Goal: Task Accomplishment & Management: Complete application form

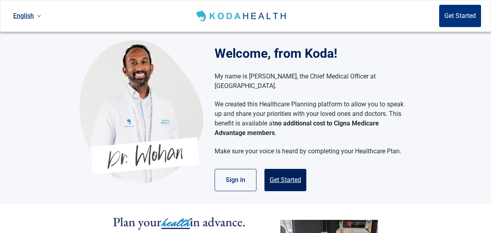
click at [284, 169] on button "Get Started" at bounding box center [285, 180] width 42 height 22
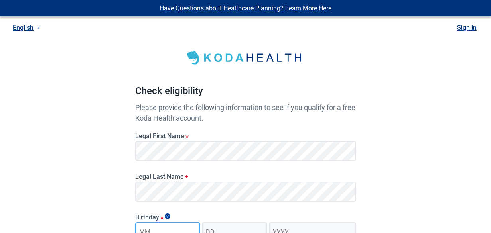
scroll to position [9, 0]
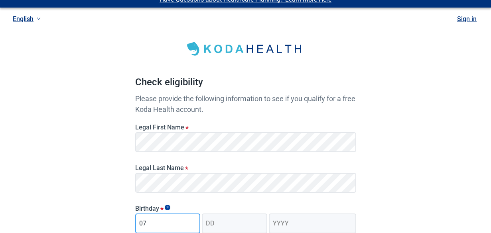
type input "07"
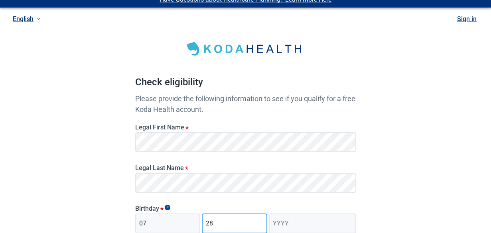
type input "28"
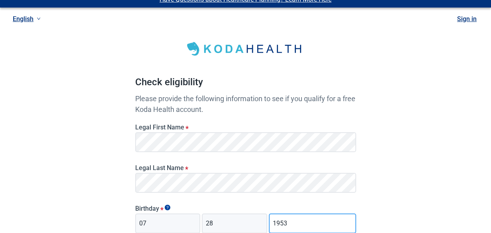
type input "1953"
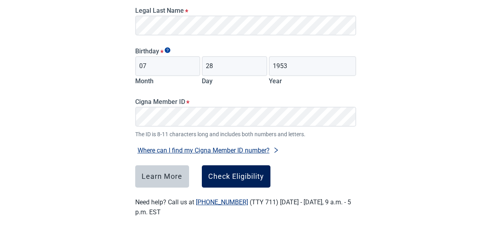
click at [250, 175] on div "Check Eligibility" at bounding box center [236, 177] width 56 height 8
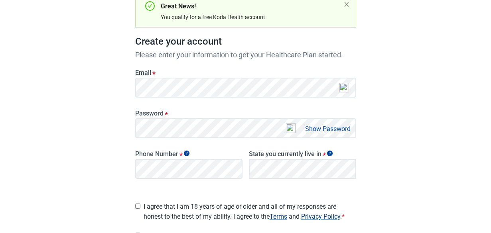
scroll to position [89, 0]
click at [321, 130] on button "Show Password" at bounding box center [328, 129] width 50 height 11
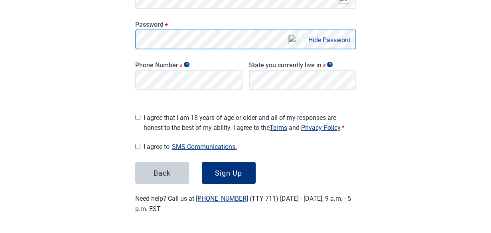
scroll to position [175, 0]
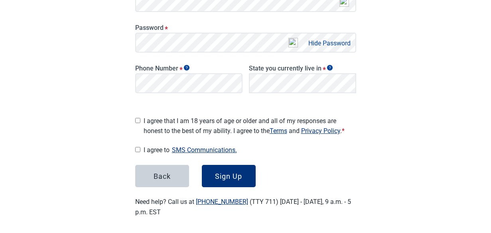
click at [343, 45] on button "Hide Password" at bounding box center [329, 43] width 47 height 11
click at [329, 43] on button "Show Password" at bounding box center [328, 43] width 50 height 11
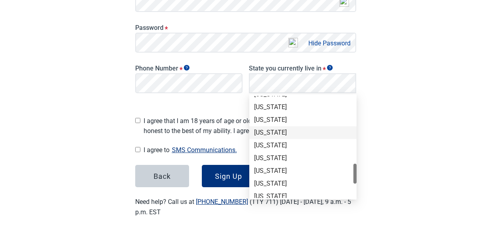
scroll to position [493, 0]
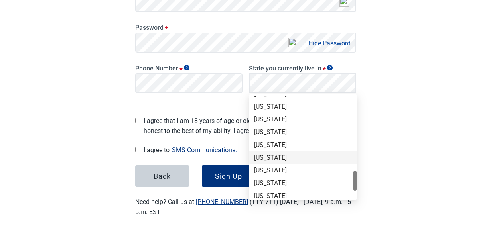
click at [264, 156] on div "[US_STATE]" at bounding box center [303, 158] width 98 height 9
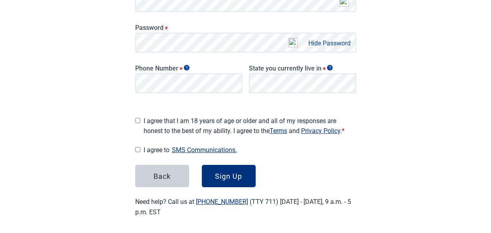
click at [140, 118] on input "I agree that I am 18 years of age or older and all of my responses are honest t…" at bounding box center [137, 120] width 5 height 5
checkbox input "true"
click at [139, 147] on input "I agree to SMS Communications." at bounding box center [137, 149] width 5 height 5
checkbox input "true"
click at [237, 168] on button "Sign Up" at bounding box center [229, 176] width 54 height 22
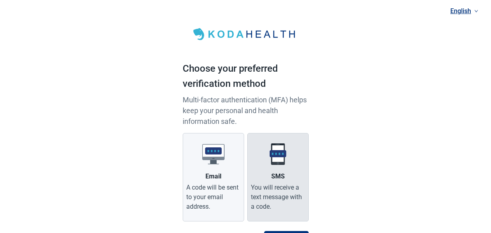
click at [280, 157] on img "Main content" at bounding box center [278, 154] width 22 height 22
click at [0, 0] on input "SMS You will receive a text message with a code." at bounding box center [0, 0] width 0 height 0
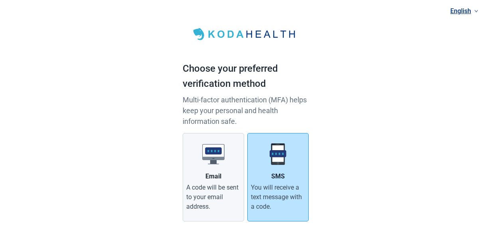
click at [287, 192] on div "You will receive a text message with a code." at bounding box center [278, 197] width 54 height 29
click at [0, 0] on input "SMS You will receive a text message with a code." at bounding box center [0, 0] width 0 height 0
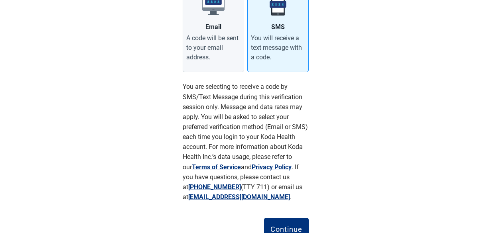
scroll to position [182, 0]
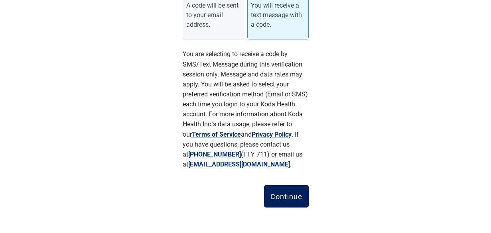
click at [291, 187] on button "Continue" at bounding box center [286, 196] width 45 height 22
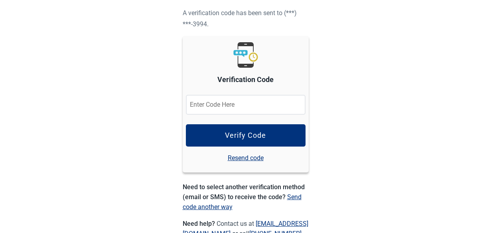
click at [262, 107] on input "Verification Code" at bounding box center [246, 105] width 120 height 20
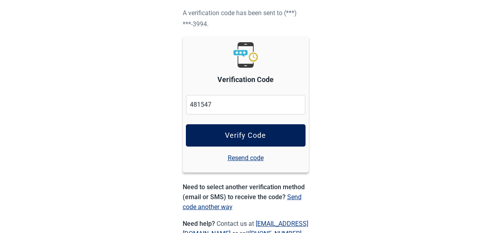
type input "481547"
click at [275, 135] on button "Verify Code" at bounding box center [246, 135] width 120 height 22
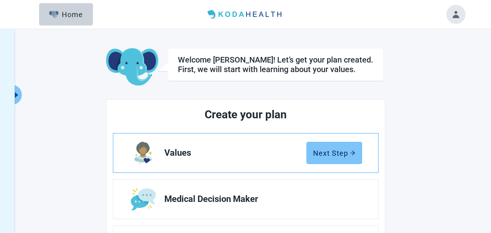
click at [327, 150] on div "Next Step" at bounding box center [334, 153] width 42 height 8
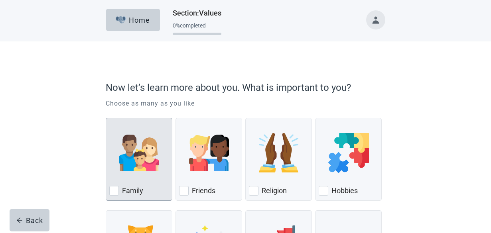
click at [118, 189] on div "Family, checkbox, not checked" at bounding box center [114, 191] width 10 height 10
click at [106, 118] on input "Family" at bounding box center [106, 118] width 0 height 0
checkbox input "true"
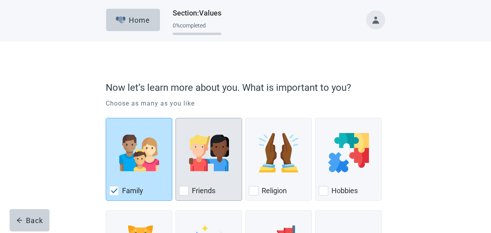
click at [183, 190] on div "Friends, checkbox, not checked" at bounding box center [184, 191] width 10 height 10
click at [176, 118] on input "Friends" at bounding box center [175, 118] width 0 height 0
checkbox input "true"
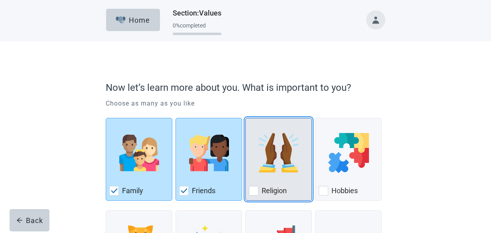
click at [256, 190] on div "Religion, checkbox, not checked" at bounding box center [254, 191] width 10 height 10
click at [246, 118] on input "Religion" at bounding box center [245, 118] width 0 height 0
checkbox input "true"
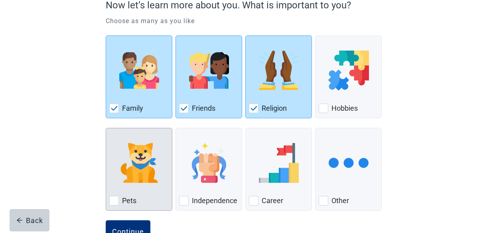
scroll to position [83, 0]
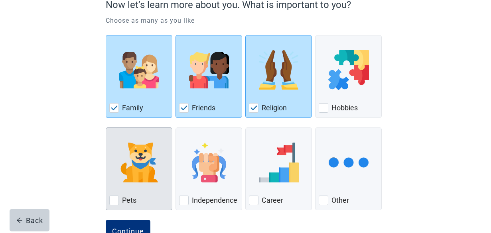
click at [114, 198] on div "Pets, checkbox, not checked" at bounding box center [114, 201] width 10 height 10
click at [106, 128] on input "Pets" at bounding box center [106, 128] width 0 height 0
checkbox input "true"
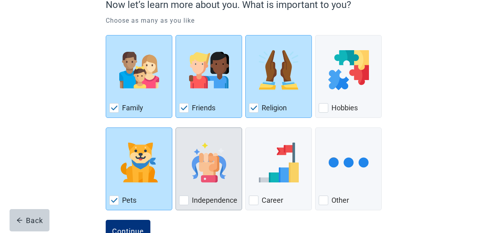
click at [185, 199] on div "Independence, checkbox, not checked" at bounding box center [184, 201] width 10 height 10
click at [176, 128] on input "Independence" at bounding box center [175, 128] width 0 height 0
checkbox input "true"
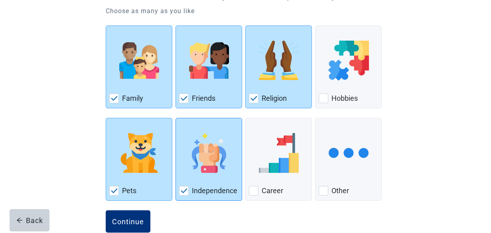
scroll to position [110, 0]
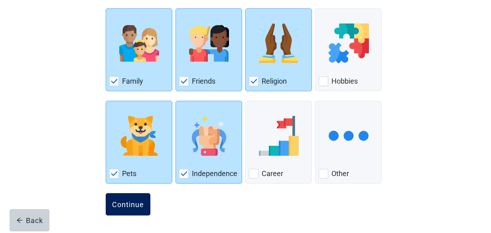
click at [149, 207] on button "Continue" at bounding box center [128, 204] width 45 height 22
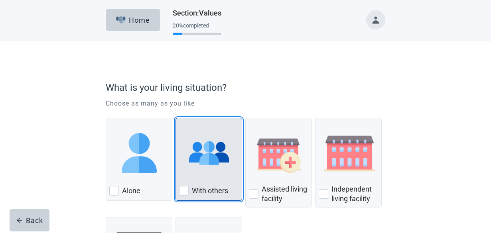
click at [185, 192] on div "With Others, checkbox, not checked" at bounding box center [184, 191] width 10 height 10
click at [176, 118] on input "With others" at bounding box center [175, 118] width 0 height 0
checkbox input "true"
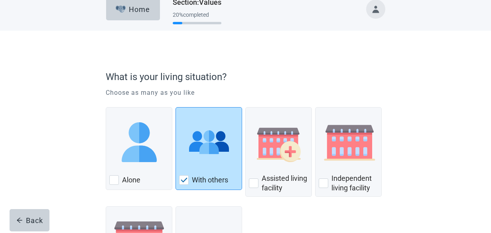
scroll to position [94, 0]
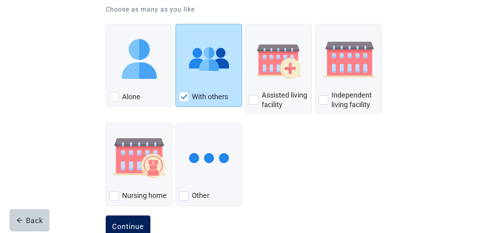
click at [131, 219] on button "Continue" at bounding box center [128, 227] width 45 height 22
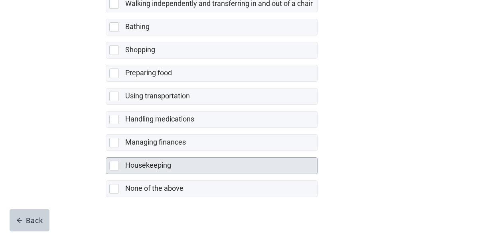
scroll to position [208, 0]
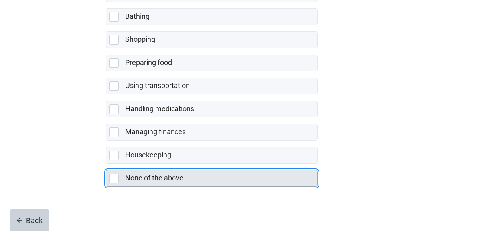
click at [116, 177] on div "None of the above, checkbox, not selected" at bounding box center [114, 179] width 10 height 10
click at [106, 164] on input "None of the above" at bounding box center [106, 164] width 0 height 0
checkbox input "true"
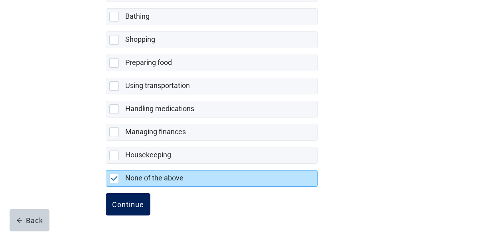
click at [132, 199] on button "Continue" at bounding box center [128, 204] width 45 height 22
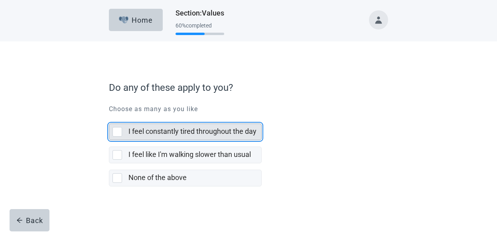
click at [117, 131] on div "I feel constantly tired throughout the day, checkbox, not selected" at bounding box center [117, 132] width 10 height 10
click at [109, 118] on input "I feel constantly tired throughout the day" at bounding box center [109, 117] width 0 height 0
checkbox input "true"
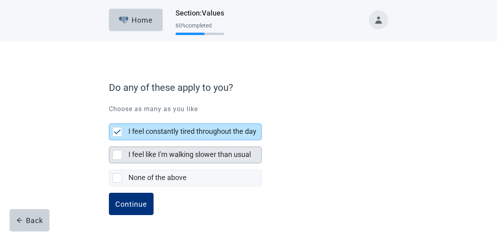
click at [116, 152] on div "I feel like I'm walking slower than usual, checkbox, not selected" at bounding box center [117, 155] width 10 height 10
click at [109, 141] on input "I feel like I'm walking slower than usual" at bounding box center [109, 140] width 0 height 0
checkbox input "true"
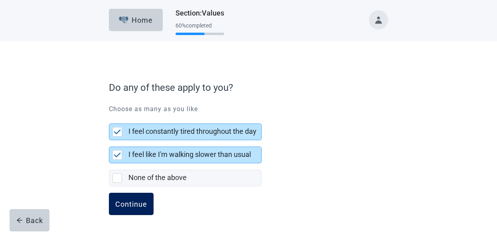
click at [123, 199] on button "Continue" at bounding box center [131, 204] width 45 height 22
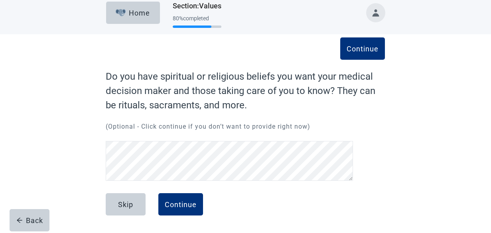
scroll to position [7, 0]
click at [191, 197] on button "Continue" at bounding box center [180, 204] width 45 height 22
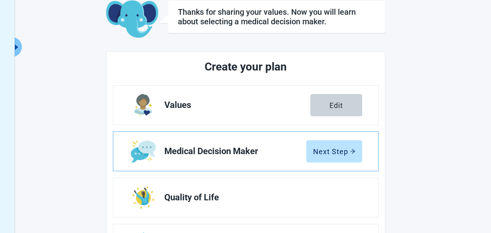
scroll to position [37, 0]
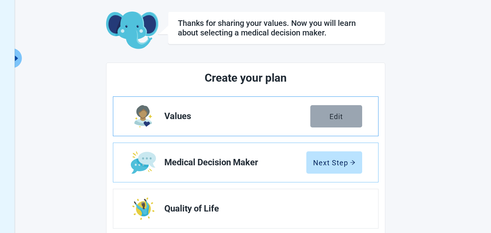
click at [335, 112] on div "Edit" at bounding box center [336, 116] width 14 height 8
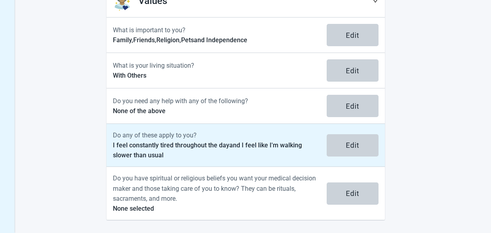
scroll to position [108, 0]
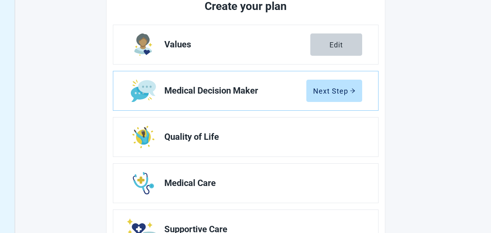
scroll to position [37, 0]
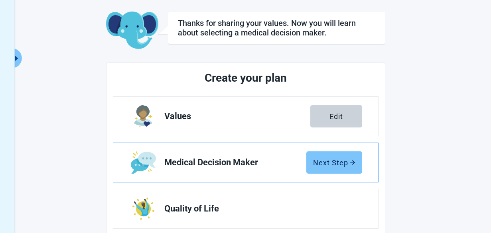
click at [328, 160] on div "Next Step" at bounding box center [334, 163] width 42 height 8
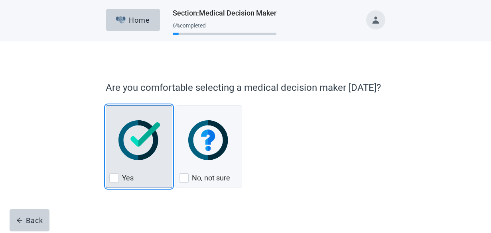
click at [117, 175] on div "Yes, checkbox, not checked" at bounding box center [114, 179] width 10 height 10
click at [106, 106] on input "Yes" at bounding box center [106, 105] width 0 height 0
checkbox input "true"
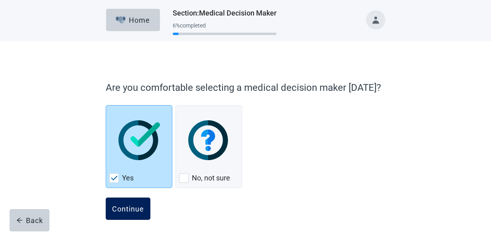
click at [123, 201] on button "Continue" at bounding box center [128, 209] width 45 height 22
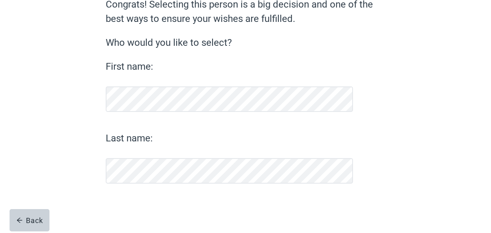
scroll to position [79, 0]
click at [136, 203] on div "Continue" at bounding box center [128, 205] width 32 height 8
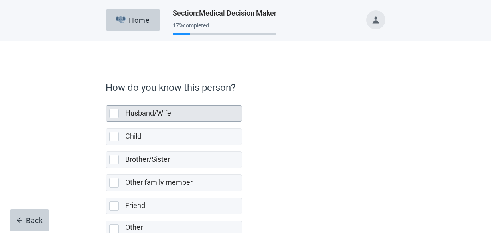
click at [112, 114] on div "Husband/Wife, checkbox, not selected" at bounding box center [114, 114] width 10 height 10
click at [106, 99] on input "Husband/Wife" at bounding box center [106, 99] width 0 height 0
checkbox input "true"
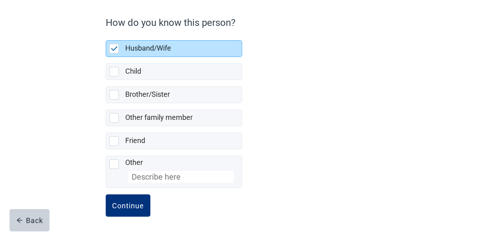
scroll to position [66, 0]
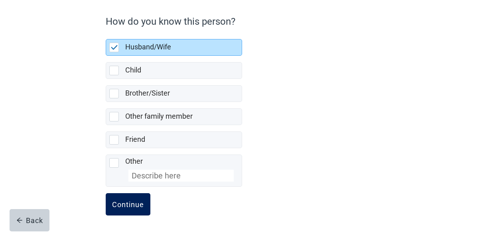
click at [136, 196] on button "Continue" at bounding box center [128, 204] width 45 height 22
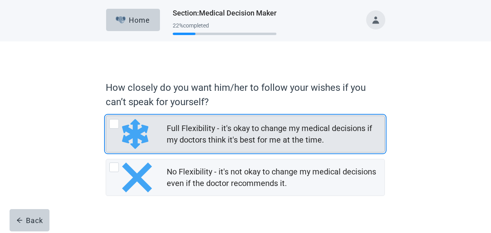
click at [113, 122] on div "Full Flexibility - it's okay to change my medical decisions if my doctors think…" at bounding box center [114, 124] width 10 height 10
click at [106, 116] on input "Full Flexibility - it's okay to change my medical decisions if my doctors think…" at bounding box center [106, 116] width 0 height 0
radio input "true"
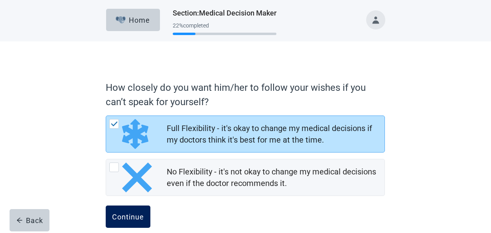
click at [125, 211] on button "Continue" at bounding box center [128, 217] width 45 height 22
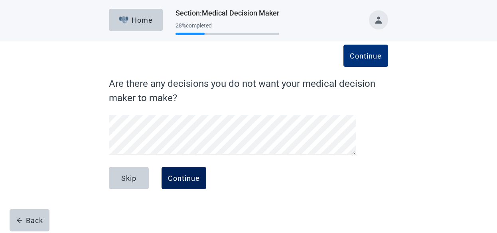
click at [175, 174] on div "Continue" at bounding box center [184, 178] width 32 height 8
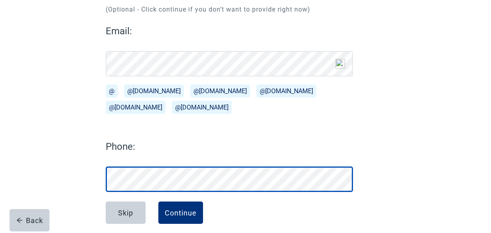
scroll to position [97, 0]
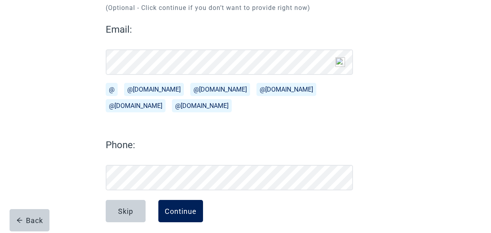
click at [179, 209] on div "Continue" at bounding box center [181, 211] width 32 height 8
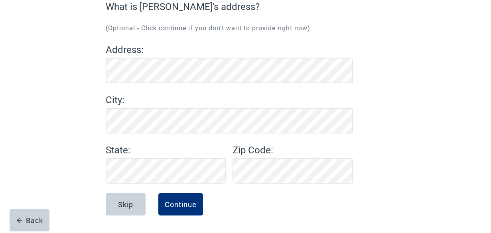
scroll to position [77, 0]
click at [184, 203] on div "Continue" at bounding box center [181, 205] width 32 height 8
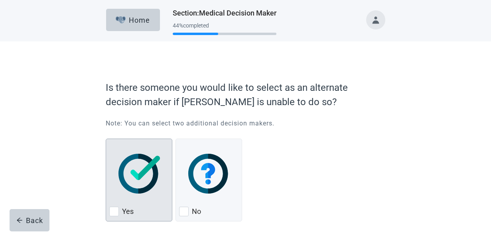
click at [142, 168] on img "Yes, checkbox, not checked" at bounding box center [139, 174] width 42 height 40
click at [106, 139] on input "Yes" at bounding box center [106, 139] width 0 height 0
checkbox input "true"
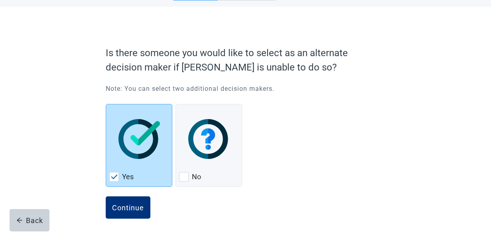
scroll to position [38, 0]
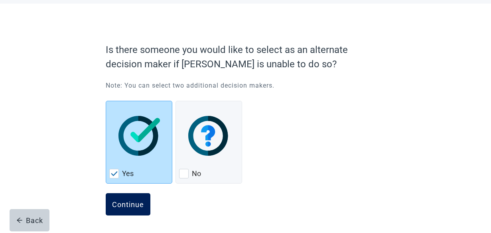
click at [135, 201] on div "Continue" at bounding box center [128, 205] width 32 height 8
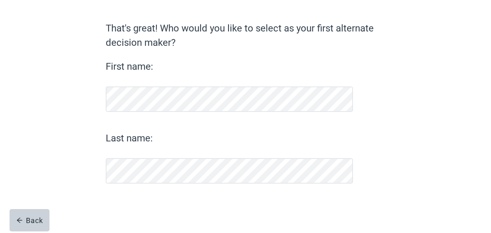
scroll to position [55, 0]
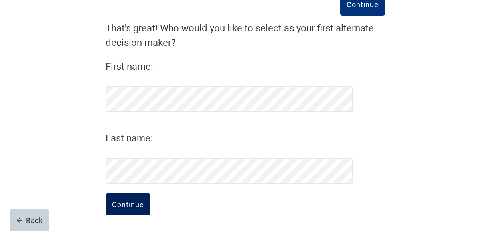
click at [134, 196] on button "Continue" at bounding box center [128, 204] width 45 height 22
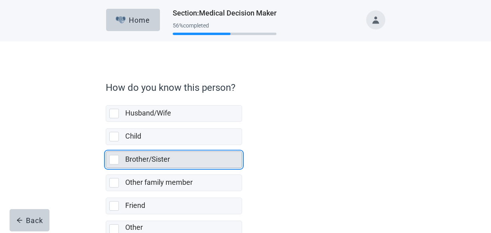
click at [114, 157] on div "Brother/Sister, checkbox, not selected" at bounding box center [114, 160] width 10 height 10
click at [106, 146] on input "Brother/Sister" at bounding box center [106, 145] width 0 height 0
checkbox input "true"
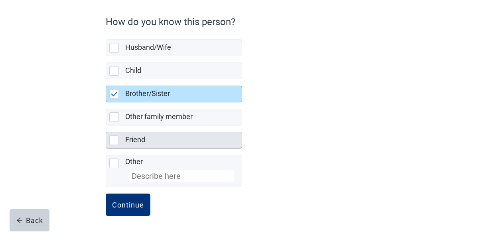
scroll to position [66, 0]
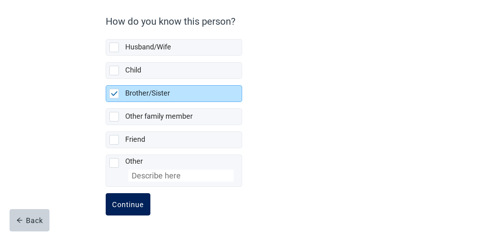
click at [118, 195] on button "Continue" at bounding box center [128, 204] width 45 height 22
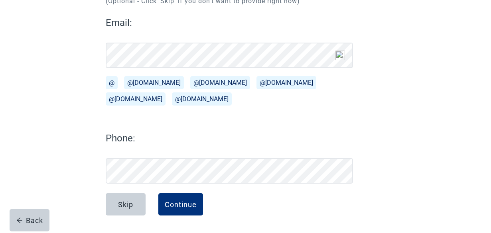
scroll to position [104, 0]
click at [176, 197] on button "Continue" at bounding box center [180, 204] width 45 height 22
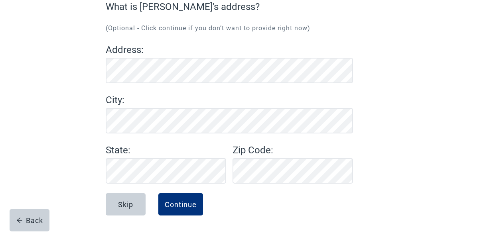
scroll to position [77, 0]
click at [183, 196] on button "Continue" at bounding box center [180, 204] width 45 height 22
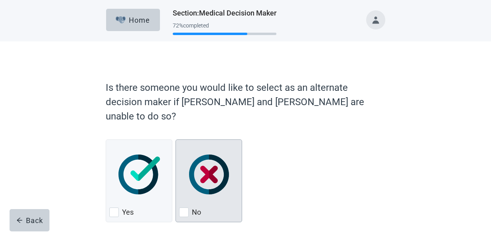
click at [211, 155] on img "No, checkbox, not checked" at bounding box center [209, 175] width 40 height 40
click at [176, 140] on input "No" at bounding box center [175, 140] width 0 height 0
checkbox input "true"
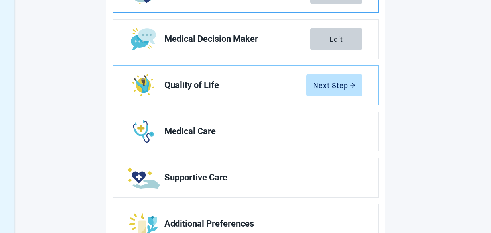
scroll to position [191, 0]
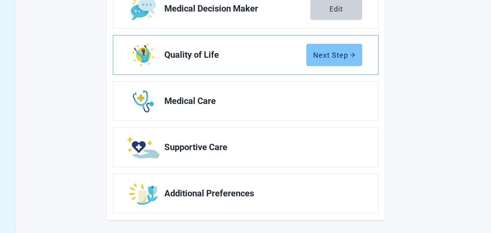
click at [340, 65] on button "Next Step" at bounding box center [334, 55] width 56 height 22
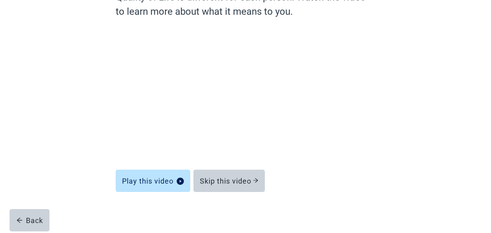
scroll to position [89, 0]
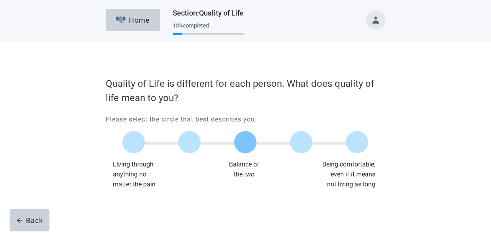
click at [254, 140] on label "Main content" at bounding box center [245, 142] width 22 height 22
click at [245, 142] on input "Quality of life scale: 50 out of 100. Balance of the two" at bounding box center [245, 142] width 0 height 0
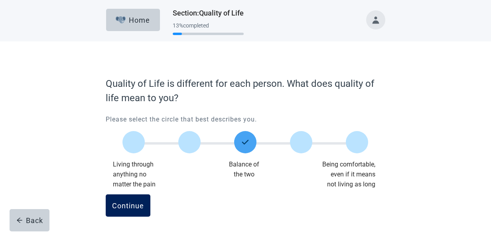
click at [128, 197] on button "Continue" at bounding box center [128, 206] width 45 height 22
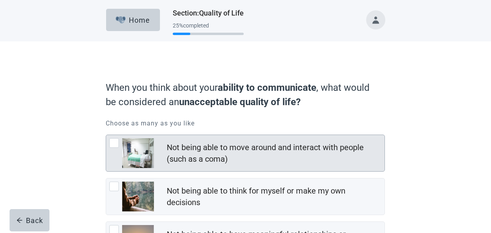
click at [117, 143] on div "Not being able to move around and interact with people (such as a coma), checkb…" at bounding box center [114, 143] width 10 height 10
click at [106, 135] on input "Not being able to move around and interact with people (such as a coma)" at bounding box center [106, 135] width 0 height 0
checkbox input "true"
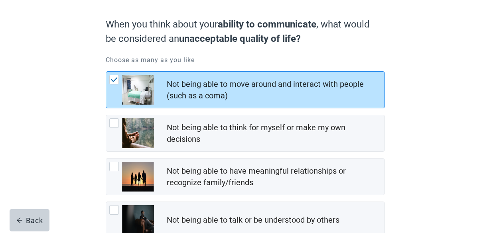
scroll to position [87, 0]
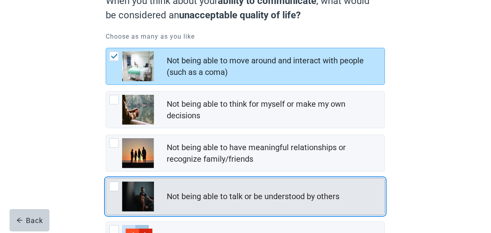
click at [115, 185] on div "Not being able to talk or be understood by others, checkbox, not checked" at bounding box center [114, 187] width 10 height 10
click at [106, 179] on input "Not being able to talk or be understood by others" at bounding box center [106, 178] width 0 height 0
checkbox input "true"
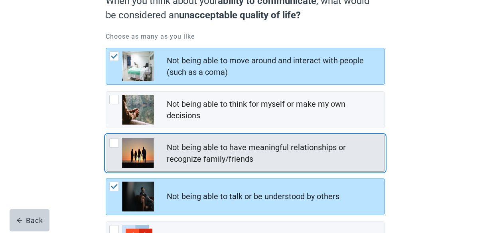
click at [113, 143] on div "Not being able to have meaningful relationships or recognize family/friends, ch…" at bounding box center [114, 143] width 10 height 10
click at [106, 135] on input "Not being able to have meaningful relationships or recognize family/friends" at bounding box center [106, 135] width 0 height 0
checkbox input "true"
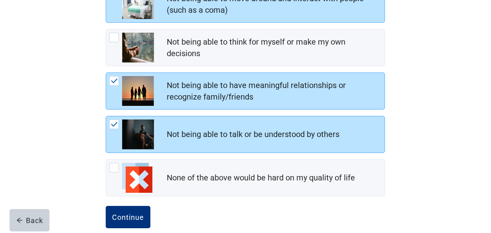
scroll to position [162, 0]
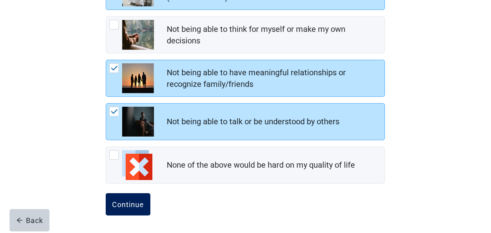
click at [119, 199] on button "Continue" at bounding box center [128, 204] width 45 height 22
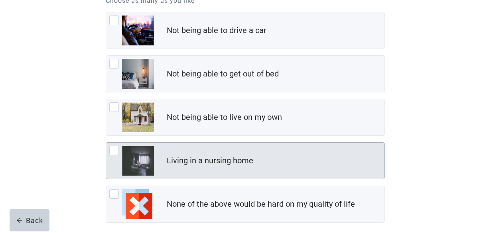
scroll to position [124, 0]
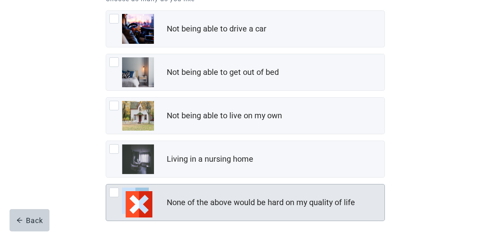
click at [117, 192] on div "None of the above would be hard on my quality of life, checkbox, not checked" at bounding box center [114, 193] width 10 height 10
click at [106, 185] on input "None of the above would be hard on my quality of life" at bounding box center [106, 184] width 0 height 0
checkbox input "true"
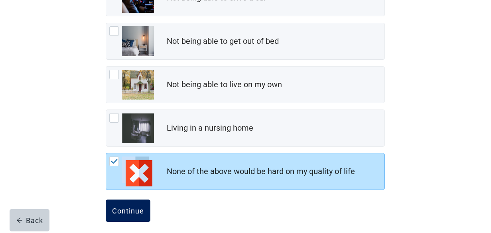
scroll to position [162, 0]
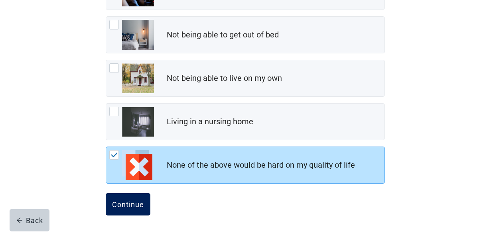
click at [143, 198] on button "Continue" at bounding box center [128, 204] width 45 height 22
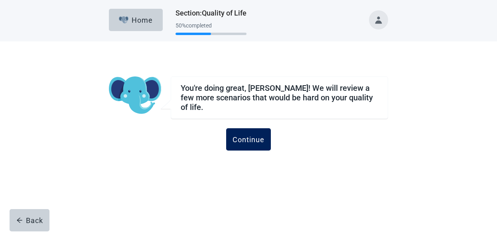
click at [241, 131] on button "Continue" at bounding box center [248, 139] width 45 height 22
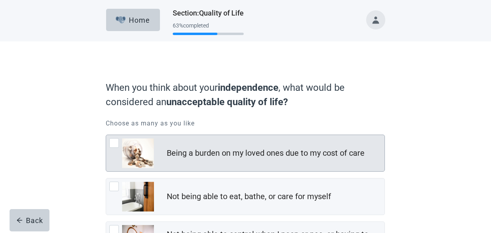
click at [113, 144] on div "Being a burden on my loved ones due to my cost of care, checkbox, not checked" at bounding box center [114, 143] width 10 height 10
click at [106, 135] on input "Being a burden on my loved ones due to my cost of care" at bounding box center [106, 135] width 0 height 0
checkbox input "true"
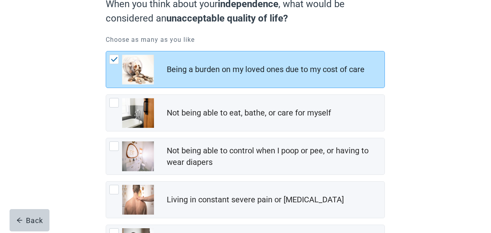
scroll to position [105, 0]
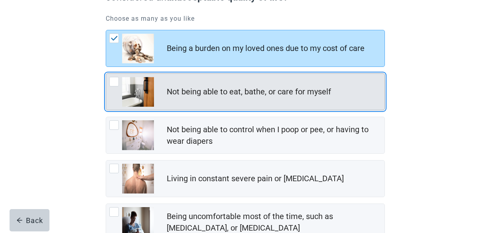
click at [114, 81] on div "Not being able to eat, bathe, or care for myself, checkbox, not checked" at bounding box center [114, 82] width 10 height 10
click at [106, 74] on input "Not being able to eat, bathe, or care for myself" at bounding box center [106, 73] width 0 height 0
checkbox input "true"
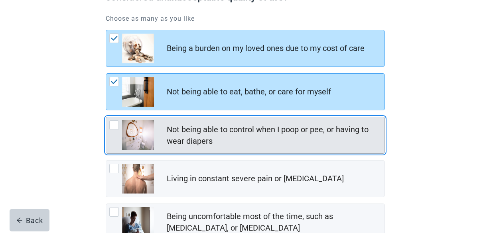
click at [118, 126] on div "Not being able to control when I poop or pee, or having to wear diapers, checkb…" at bounding box center [114, 125] width 10 height 10
click at [106, 117] on input "Not being able to control when I poop or pee, or having to wear diapers" at bounding box center [106, 117] width 0 height 0
checkbox input "true"
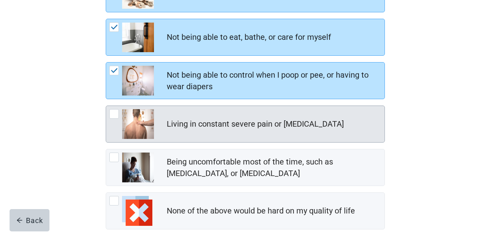
scroll to position [161, 0]
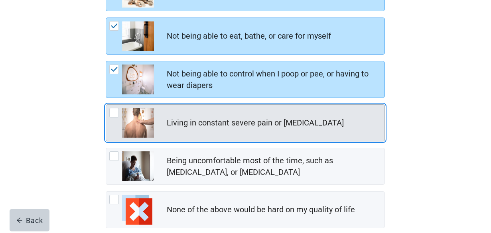
click at [115, 112] on div "Living in constant severe pain or shortness of breath, checkbox, not checked" at bounding box center [114, 113] width 10 height 10
click at [106, 105] on input "Living in constant severe pain or [MEDICAL_DATA]" at bounding box center [106, 105] width 0 height 0
checkbox input "true"
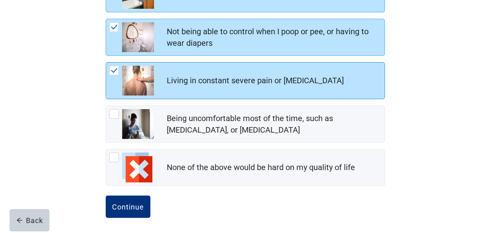
scroll to position [205, 0]
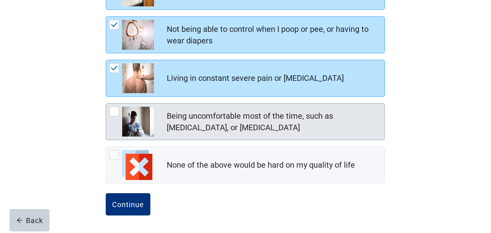
click at [115, 113] on div "Being uncomfortable most of the time, such as nausea, vomiting, or diarrhea, ch…" at bounding box center [114, 112] width 10 height 10
click at [106, 104] on input "Being uncomfortable most of the time, such as [MEDICAL_DATA], or [MEDICAL_DATA]" at bounding box center [106, 103] width 0 height 0
checkbox input "true"
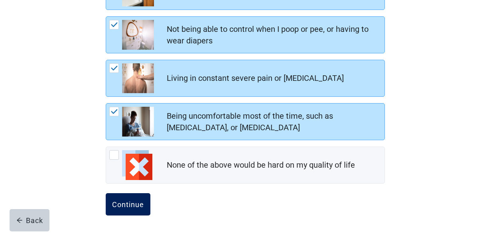
click at [128, 201] on div "Continue" at bounding box center [128, 205] width 32 height 8
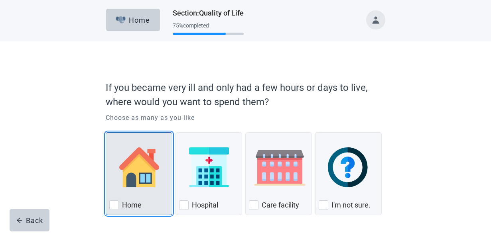
click at [112, 204] on div "Home, checkbox, not checked" at bounding box center [114, 206] width 10 height 10
click at [106, 133] on input "Home" at bounding box center [106, 132] width 0 height 0
checkbox input "true"
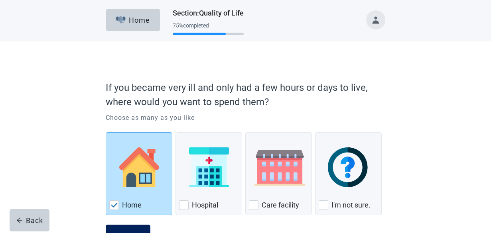
click at [135, 226] on button "Continue" at bounding box center [128, 236] width 45 height 22
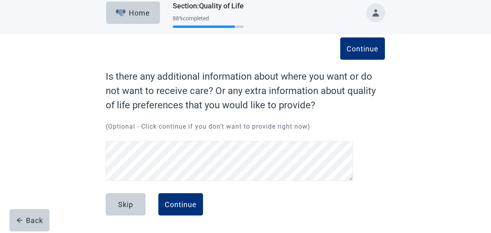
scroll to position [7, 0]
click at [178, 203] on div "Continue" at bounding box center [181, 205] width 32 height 8
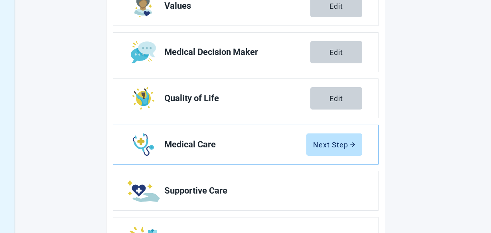
scroll to position [153, 0]
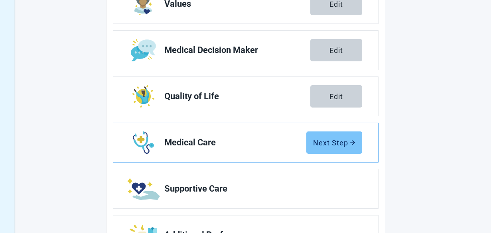
click at [330, 135] on button "Next Step" at bounding box center [334, 143] width 56 height 22
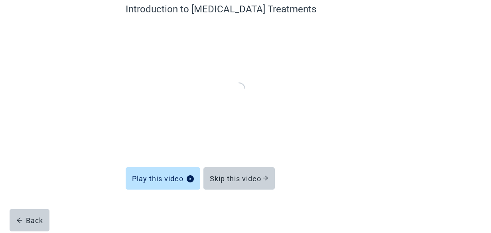
scroll to position [74, 0]
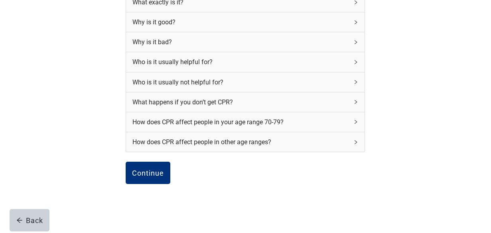
scroll to position [126, 0]
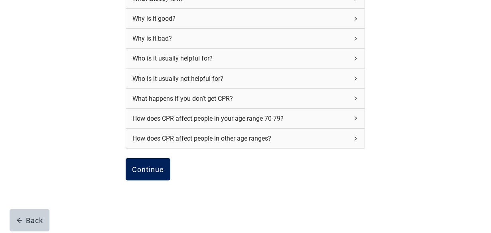
click at [158, 166] on button "Continue" at bounding box center [148, 169] width 45 height 22
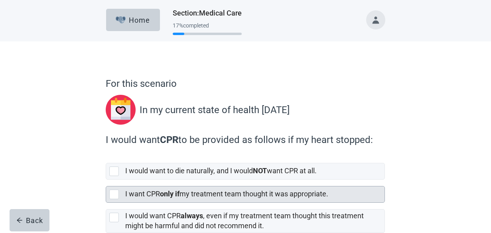
click at [114, 192] on div "[object Object], checkbox, not selected" at bounding box center [114, 195] width 10 height 10
click at [106, 180] on input "I want CPR only if my treatment team thought it was appropriate." at bounding box center [106, 180] width 0 height 0
checkbox input "true"
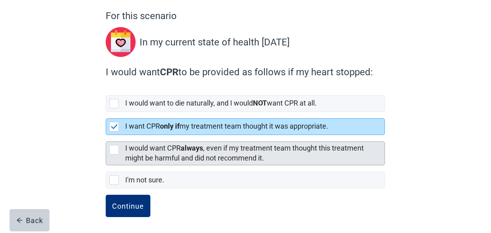
scroll to position [69, 0]
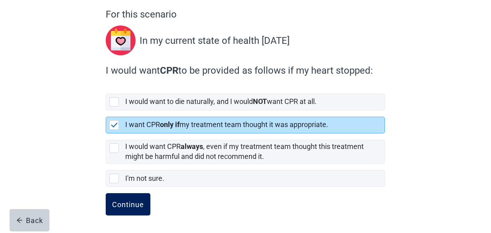
click at [121, 201] on div "Continue" at bounding box center [128, 205] width 32 height 8
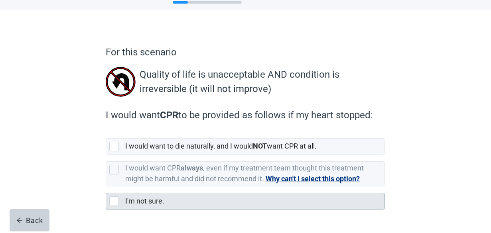
scroll to position [54, 0]
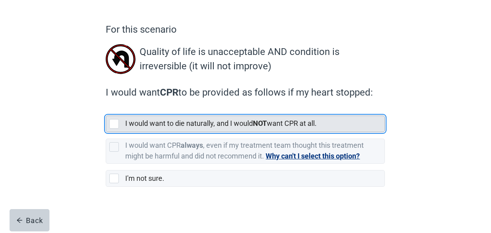
click at [116, 122] on div "[object Object], checkbox, not selected" at bounding box center [114, 124] width 10 height 10
click at [106, 110] on input "I would want to die naturally, and I would NOT want CPR at all." at bounding box center [106, 109] width 0 height 0
checkbox input "true"
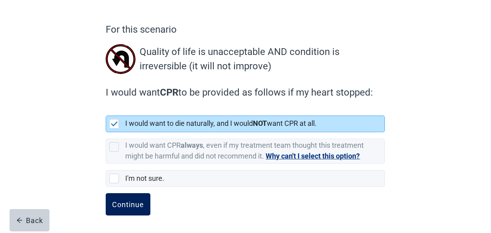
click at [124, 201] on div "Continue" at bounding box center [128, 205] width 32 height 8
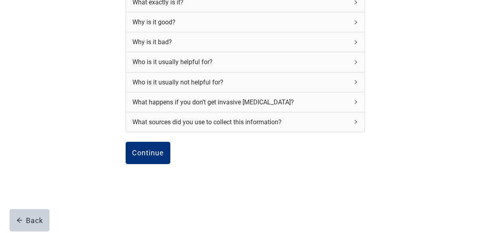
scroll to position [127, 0]
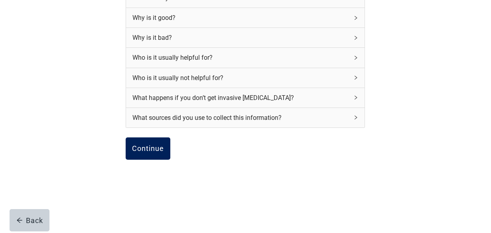
click at [152, 142] on button "Continue" at bounding box center [148, 149] width 45 height 22
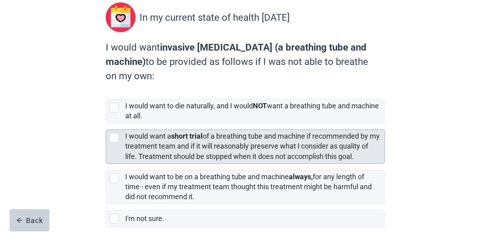
scroll to position [92, 0]
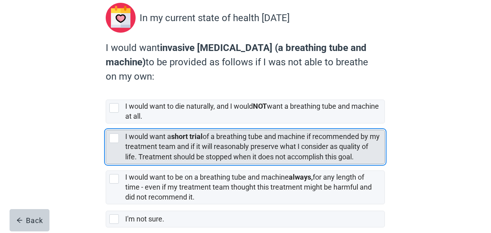
click at [114, 136] on div "[object Object], checkbox, not selected" at bounding box center [114, 139] width 10 height 10
click at [106, 124] on input "I would want a short trial of a breathing tube and machine if recommended by my…" at bounding box center [106, 124] width 0 height 0
checkbox input "true"
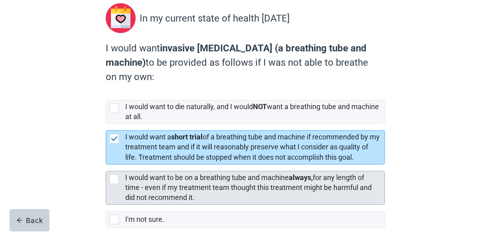
scroll to position [133, 0]
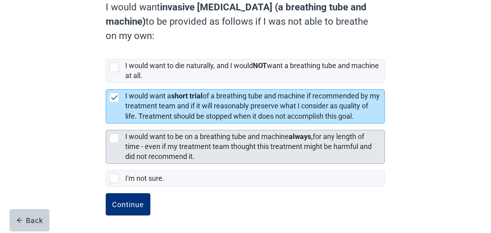
click at [114, 135] on div "[object Object], checkbox, not selected" at bounding box center [114, 139] width 10 height 10
click at [106, 124] on input "I would want to be on a breathing tube and machine always, for any length of ti…" at bounding box center [106, 124] width 0 height 0
checkbox input "true"
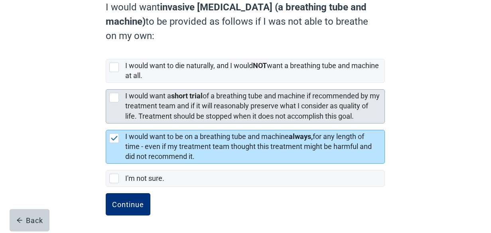
click at [117, 97] on div "[object Object], checkbox, not selected" at bounding box center [114, 98] width 10 height 10
click at [106, 83] on input "I would want a short trial of a breathing tube and machine if recommended by my…" at bounding box center [106, 83] width 0 height 0
checkbox input "true"
checkbox input "false"
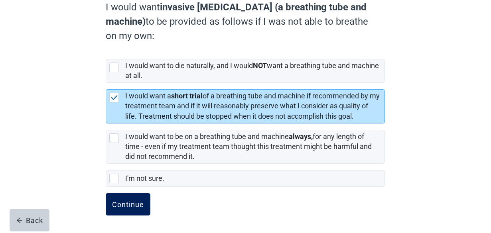
click at [126, 201] on div "Continue" at bounding box center [128, 205] width 32 height 8
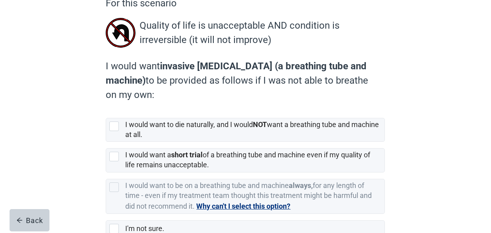
scroll to position [92, 0]
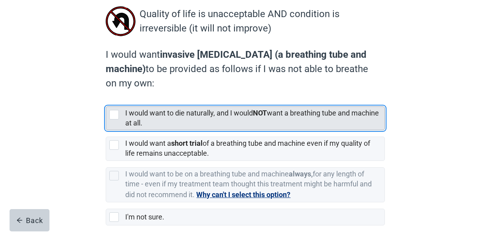
click at [114, 111] on div "[object Object], checkbox, not selected" at bounding box center [114, 115] width 10 height 10
click at [106, 101] on input "I would want to die naturally, and I would NOT want a breathing tube and machin…" at bounding box center [106, 100] width 0 height 0
checkbox input "true"
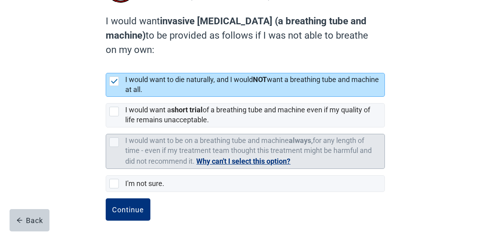
scroll to position [131, 0]
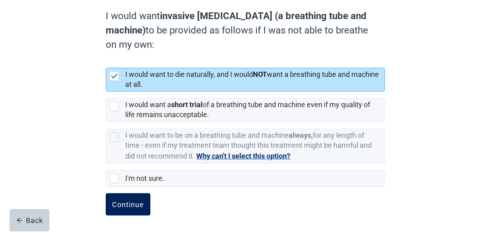
click at [128, 201] on div "Continue" at bounding box center [128, 205] width 32 height 8
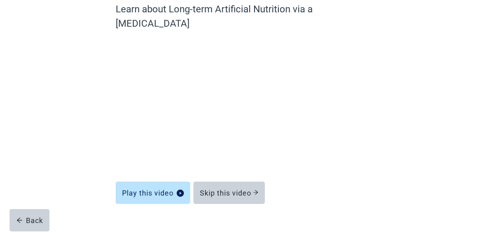
scroll to position [74, 0]
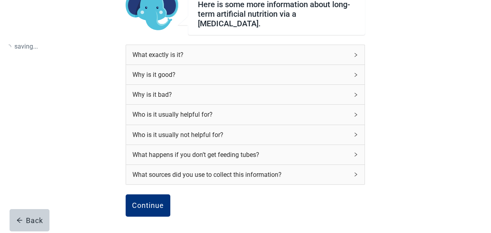
scroll to position [127, 0]
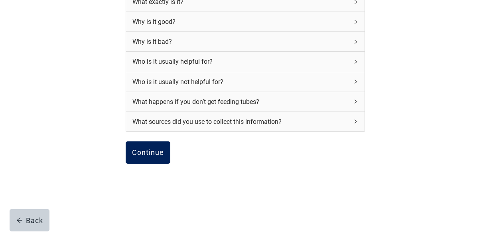
click at [152, 149] on div "Continue" at bounding box center [148, 153] width 32 height 8
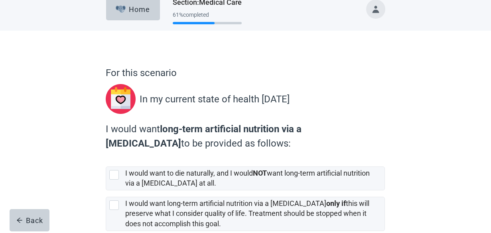
scroll to position [87, 0]
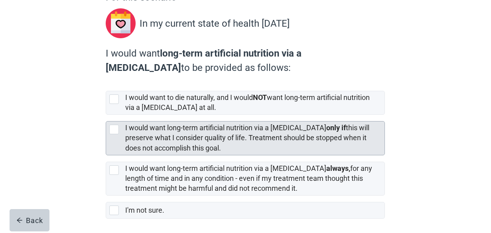
click at [117, 129] on div "[object Object], checkbox, not selected" at bounding box center [114, 130] width 10 height 10
click at [106, 115] on input "I would want long-term artificial nutrition via a [MEDICAL_DATA] only if this w…" at bounding box center [106, 115] width 0 height 0
checkbox input "true"
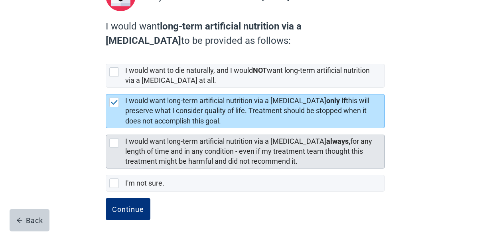
scroll to position [118, 0]
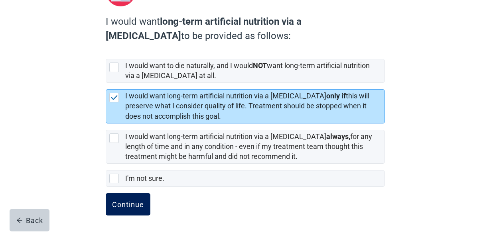
click at [122, 199] on button "Continue" at bounding box center [128, 204] width 45 height 22
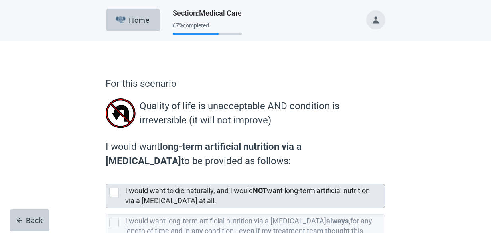
click at [116, 191] on div "[object Object], checkbox, not selected" at bounding box center [114, 193] width 10 height 10
click at [106, 178] on input "I would want to die naturally, and I would NOT want long-term artificial nutrit…" at bounding box center [106, 178] width 0 height 0
checkbox input "true"
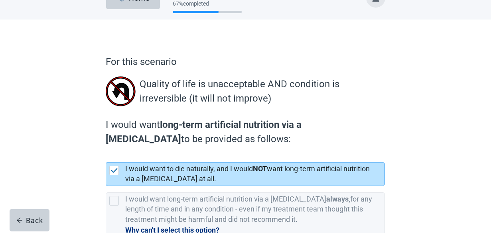
scroll to position [96, 0]
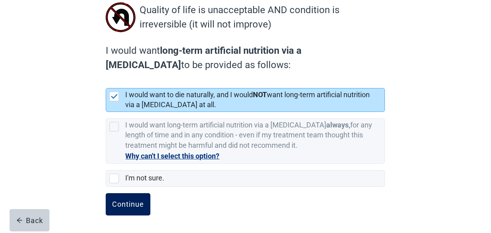
click at [124, 193] on button "Continue" at bounding box center [128, 204] width 45 height 22
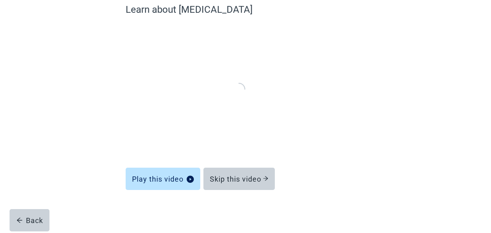
scroll to position [74, 0]
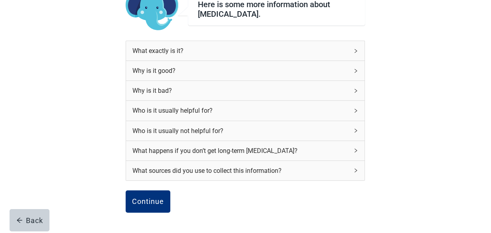
scroll to position [96, 0]
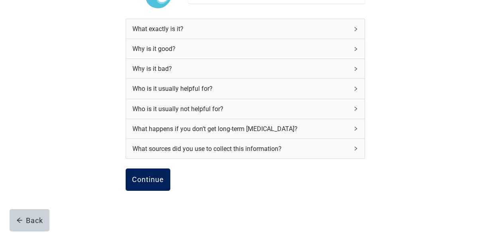
click at [162, 181] on div "Continue" at bounding box center [148, 180] width 32 height 8
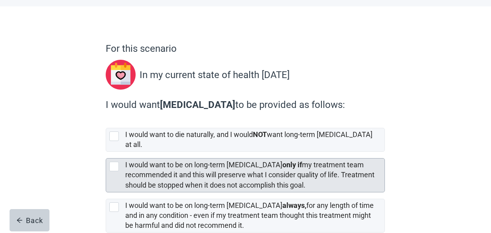
scroll to position [37, 0]
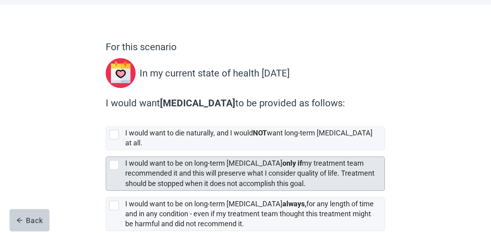
click at [114, 160] on div "[object Object], checkbox, not selected" at bounding box center [114, 165] width 10 height 10
click at [106, 151] on input "I would want to be on long-term [MEDICAL_DATA] only if my treatment team recomm…" at bounding box center [106, 150] width 0 height 0
checkbox input "true"
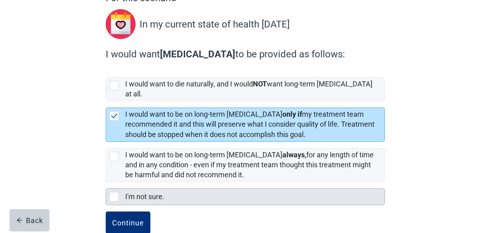
scroll to position [97, 0]
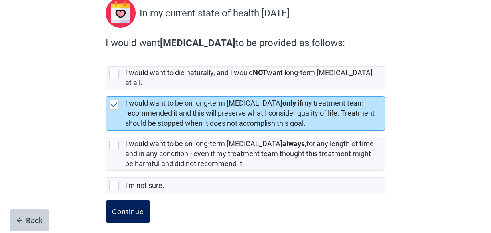
click at [129, 208] on div "Continue" at bounding box center [128, 212] width 32 height 8
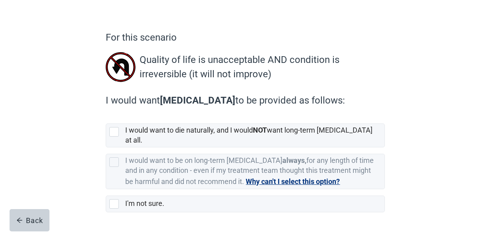
scroll to position [47, 0]
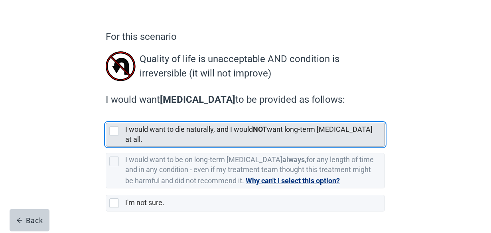
click at [116, 134] on div "[object Object], checkbox, not selected" at bounding box center [114, 131] width 10 height 10
click at [106, 117] on input "I would want to die naturally, and I would NOT want long-term [MEDICAL_DATA] at…" at bounding box center [106, 116] width 0 height 0
checkbox input "true"
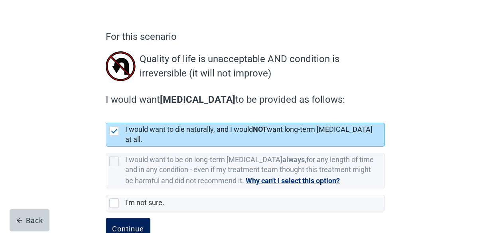
click at [128, 218] on button "Continue" at bounding box center [128, 229] width 45 height 22
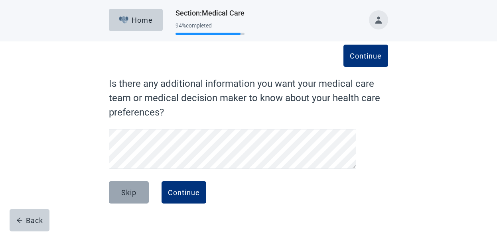
click at [128, 190] on div "Skip" at bounding box center [128, 193] width 15 height 8
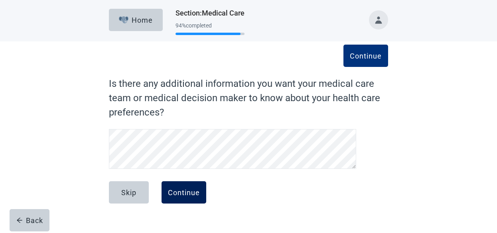
click at [175, 187] on button "Continue" at bounding box center [184, 192] width 45 height 22
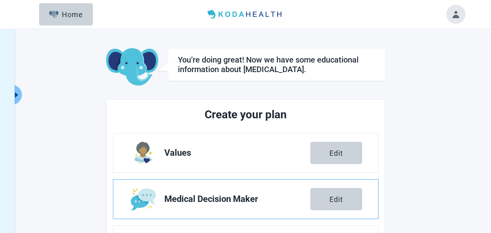
scroll to position [191, 0]
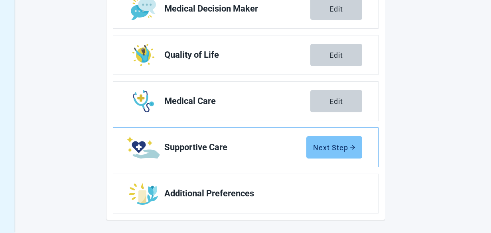
click at [340, 145] on div "Next Step" at bounding box center [334, 148] width 42 height 8
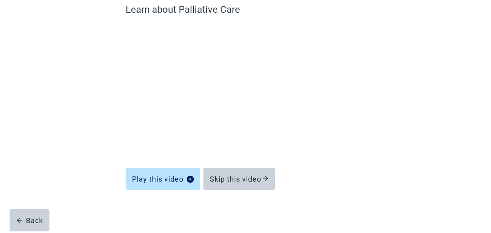
scroll to position [74, 0]
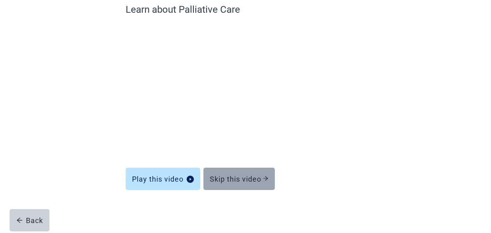
click at [245, 171] on button "Skip this video" at bounding box center [238, 179] width 71 height 22
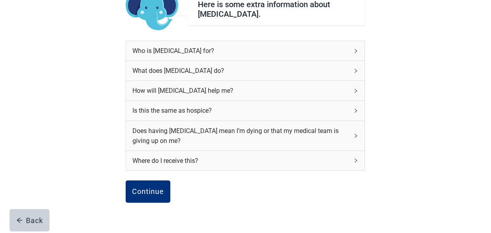
scroll to position [71, 0]
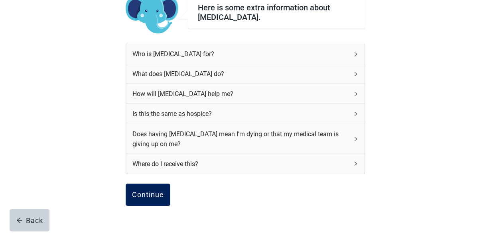
click at [160, 194] on div "Continue" at bounding box center [148, 195] width 32 height 8
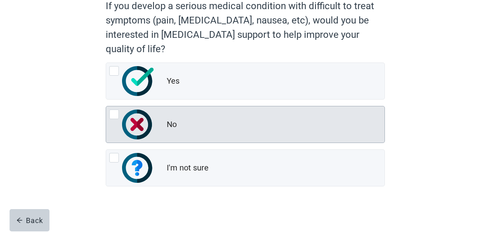
scroll to position [81, 0]
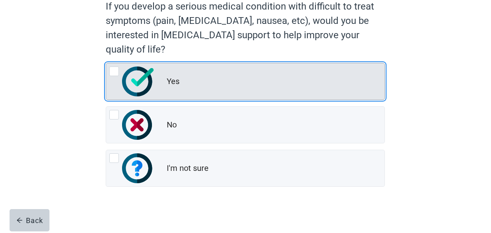
click at [119, 76] on div "Yes, radio button, not checked" at bounding box center [131, 82] width 45 height 30
click at [106, 63] on input "Yes" at bounding box center [106, 63] width 0 height 0
radio input "true"
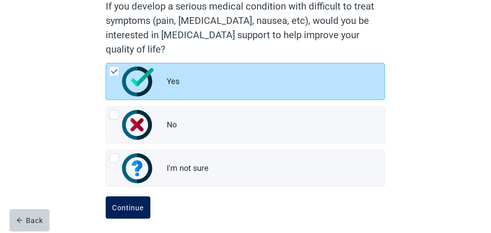
click at [139, 201] on button "Continue" at bounding box center [128, 208] width 45 height 22
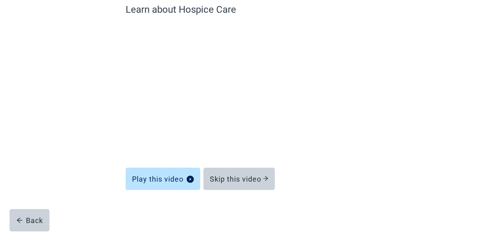
scroll to position [74, 0]
click at [250, 167] on div "Skip this video" at bounding box center [238, 176] width 71 height 22
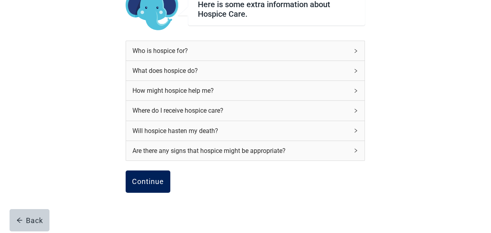
click at [145, 183] on div "Continue" at bounding box center [148, 182] width 32 height 8
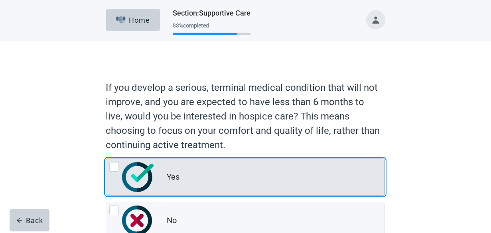
click at [113, 168] on div "Yes, radio button, not checked" at bounding box center [114, 167] width 10 height 10
click at [106, 159] on input "Yes" at bounding box center [106, 159] width 0 height 0
radio input "true"
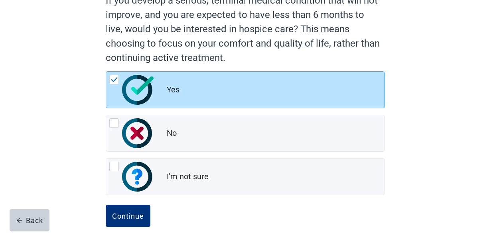
scroll to position [99, 0]
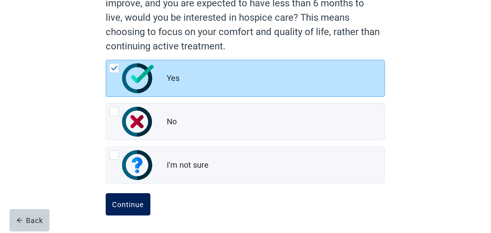
click at [121, 201] on div "Continue" at bounding box center [128, 205] width 32 height 8
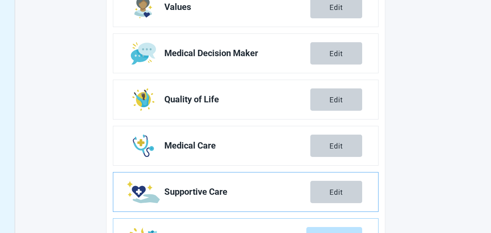
scroll to position [191, 0]
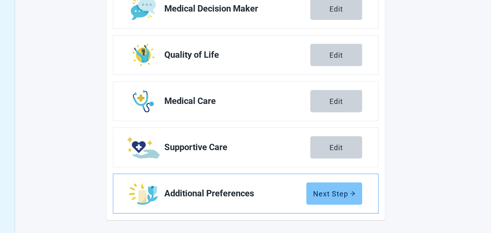
click at [325, 191] on div "Next Step" at bounding box center [334, 194] width 42 height 8
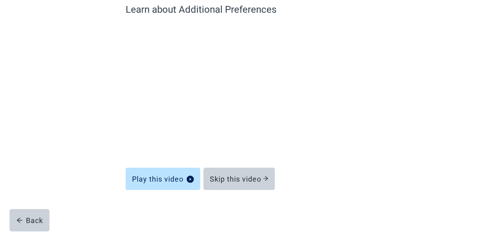
scroll to position [74, 0]
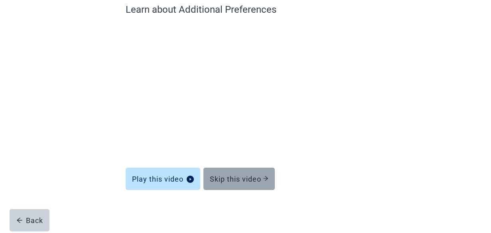
click at [246, 175] on div "Skip this video" at bounding box center [239, 179] width 59 height 8
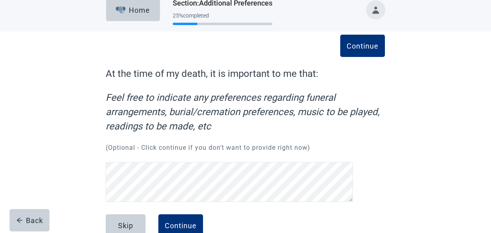
scroll to position [10, 0]
click at [179, 222] on div "Continue" at bounding box center [181, 226] width 32 height 8
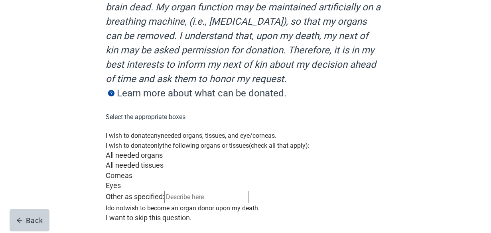
scroll to position [135, 0]
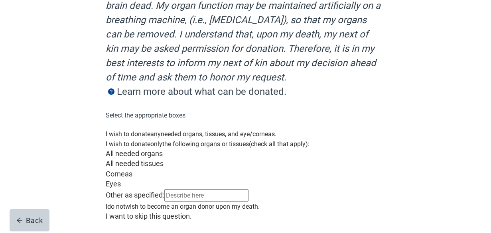
click at [112, 129] on div "Main content" at bounding box center [245, 129] width 279 height 0
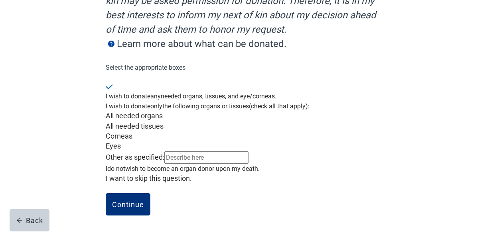
scroll to position [259, 0]
click at [128, 197] on button "Continue" at bounding box center [128, 204] width 45 height 22
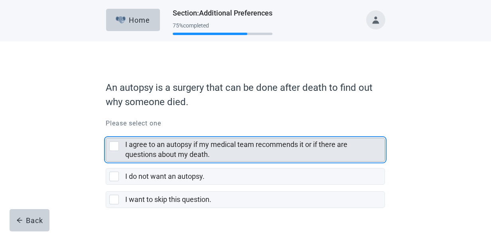
click at [114, 145] on div "I agree to an autopsy if my medical team recommends it or if there are question…" at bounding box center [114, 147] width 10 height 10
click at [106, 132] on input "I agree to an autopsy if my medical team recommends it or if there are question…" at bounding box center [106, 132] width 0 height 0
checkbox input "true"
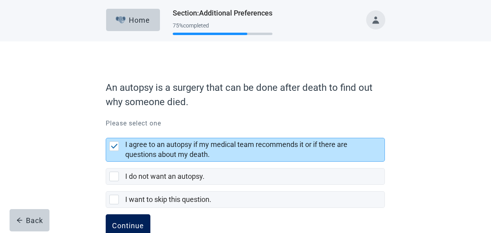
click at [123, 219] on button "Continue" at bounding box center [128, 226] width 45 height 22
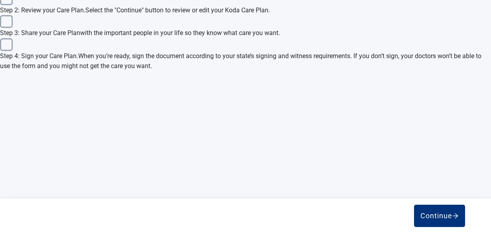
scroll to position [386, 0]
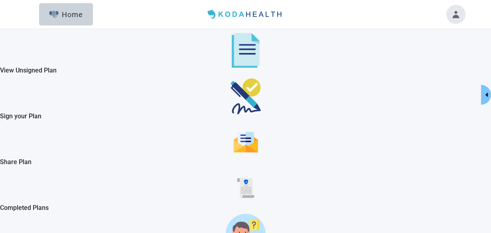
scroll to position [928, 0]
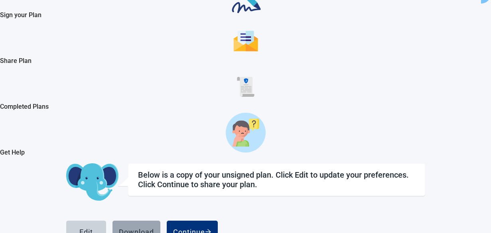
scroll to position [299, 0]
click at [93, 228] on div "Edit" at bounding box center [86, 232] width 14 height 8
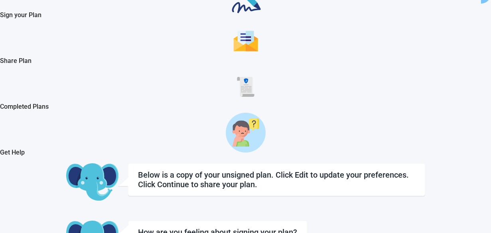
scroll to position [35, 0]
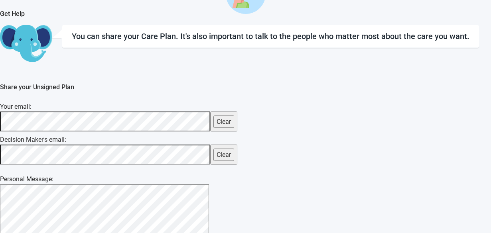
scroll to position [257, 0]
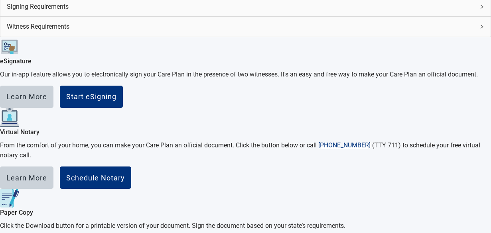
scroll to position [379, 0]
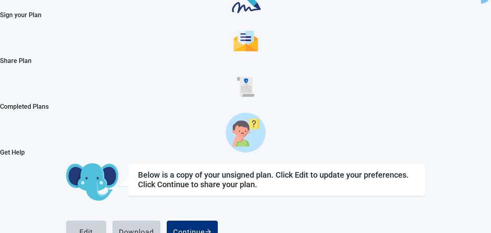
scroll to position [999, 0]
click at [93, 228] on div "Edit" at bounding box center [86, 232] width 14 height 8
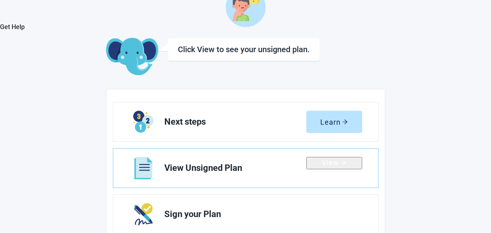
scroll to position [239, 0]
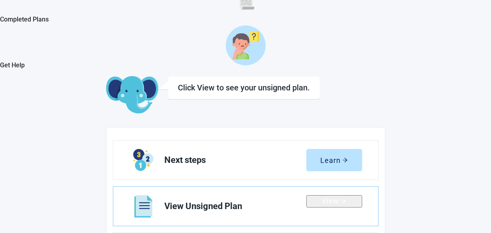
scroll to position [327, 0]
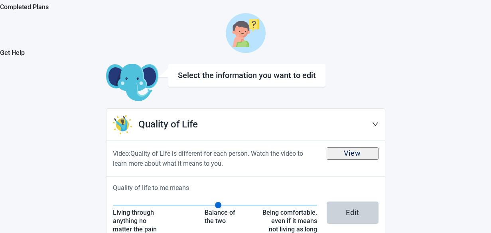
scroll to position [329, 0]
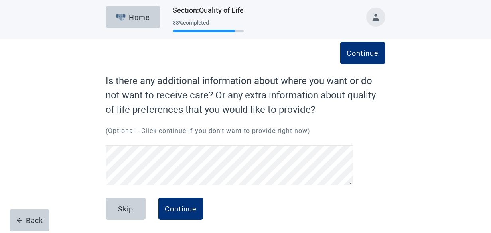
scroll to position [7, 0]
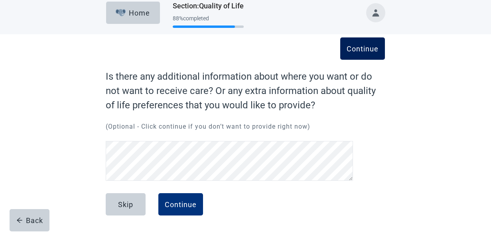
click at [366, 45] on div "Continue" at bounding box center [363, 49] width 32 height 8
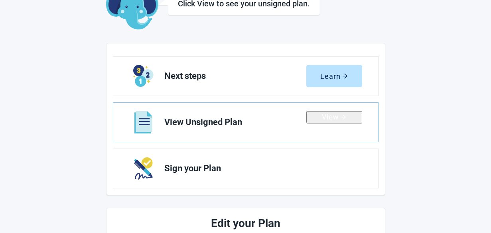
scroll to position [273, 0]
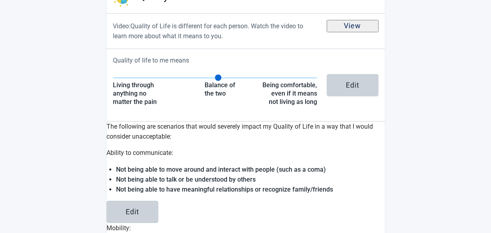
scroll to position [329, 0]
click at [447, 27] on main "Select the information you want to edit Quality of Life Video: Quality of Life …" at bounding box center [245, 196] width 491 height 521
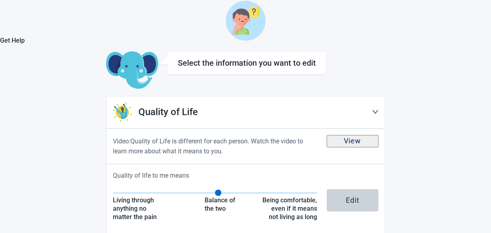
scroll to position [329, 0]
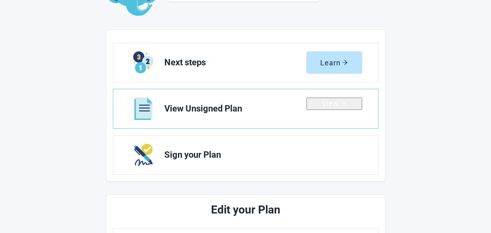
scroll to position [356, 0]
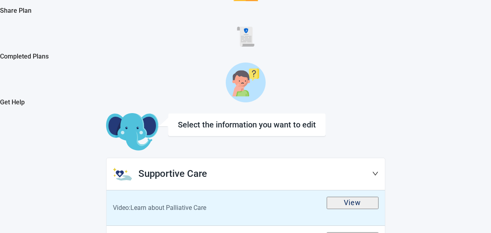
scroll to position [68, 0]
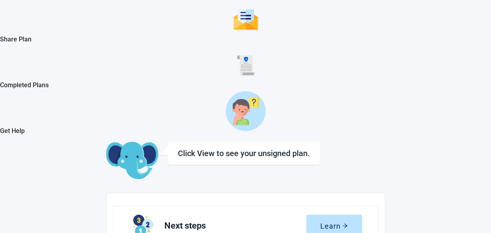
scroll to position [210, 0]
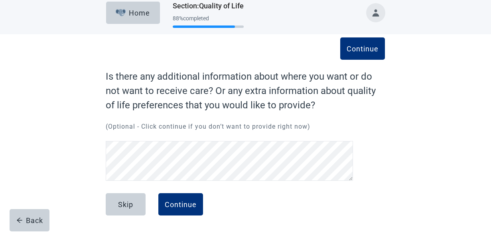
scroll to position [7, 0]
click at [174, 201] on div "Continue" at bounding box center [181, 205] width 32 height 8
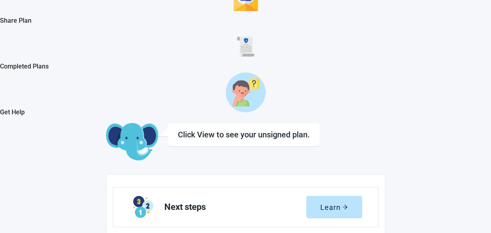
scroll to position [188, 0]
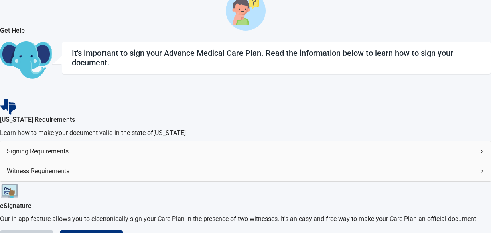
scroll to position [223, 0]
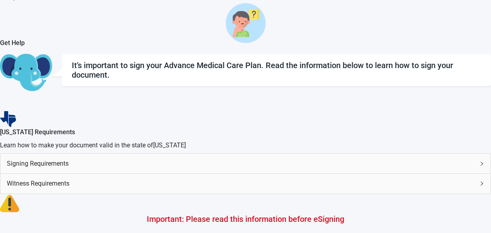
scroll to position [132, 0]
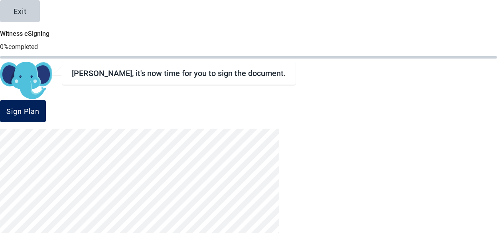
click at [39, 115] on div "Sign Plan" at bounding box center [22, 111] width 33 height 8
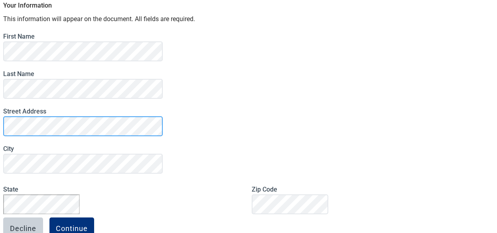
scroll to position [126, 0]
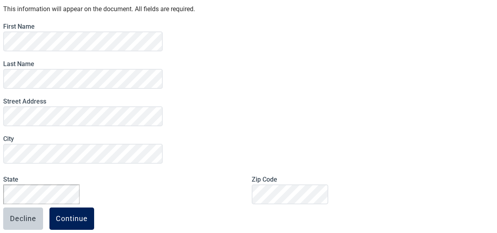
click at [88, 215] on div "Continue" at bounding box center [72, 219] width 32 height 8
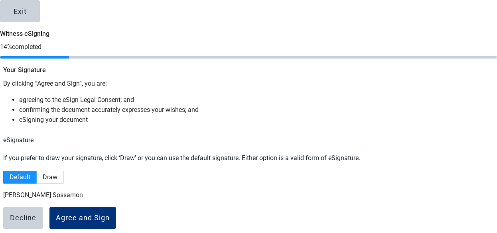
click at [83, 171] on div "Default Draw" at bounding box center [43, 177] width 80 height 13
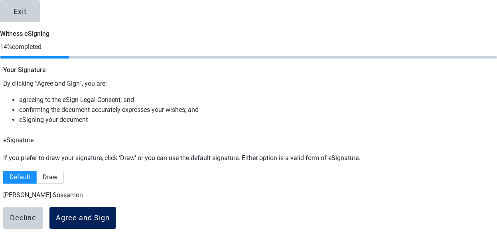
click at [116, 207] on button "Agree and Sign" at bounding box center [82, 218] width 67 height 22
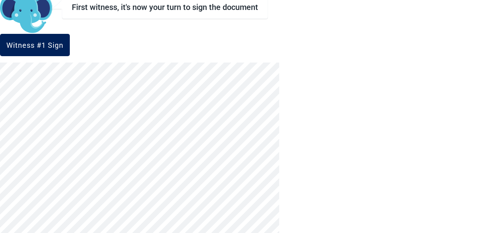
click at [63, 47] on div "Witness #1 Sign" at bounding box center [34, 45] width 57 height 8
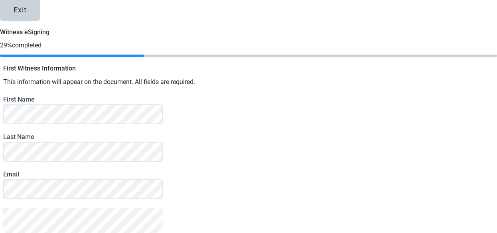
scroll to position [0, 0]
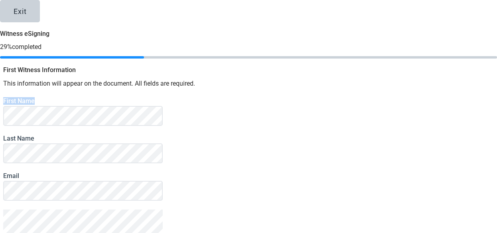
click at [114, 113] on div "First Name" at bounding box center [248, 111] width 491 height 29
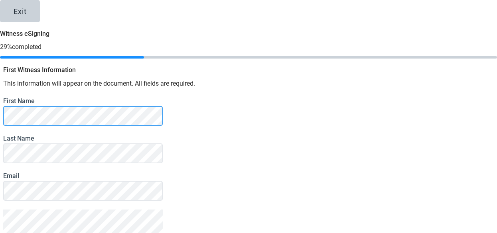
drag, startPoint x: 162, startPoint y: 101, endPoint x: 104, endPoint y: 116, distance: 60.6
click at [104, 116] on div "Exit Witness eSigning 29 % completed First Witness Information This information…" at bounding box center [248, 116] width 497 height 233
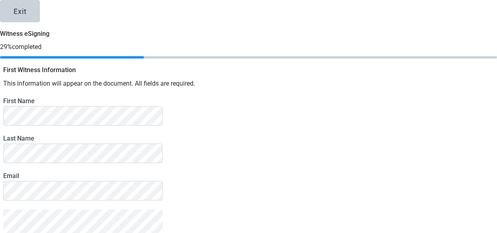
click at [104, 116] on div "Exit Witness eSigning 29 % completed First Witness Information This information…" at bounding box center [248, 116] width 497 height 233
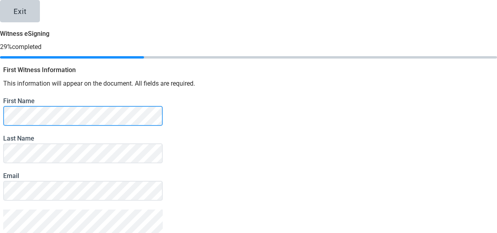
click at [105, 114] on div "Exit Witness eSigning 29 % completed First Witness Information This information…" at bounding box center [248, 116] width 497 height 233
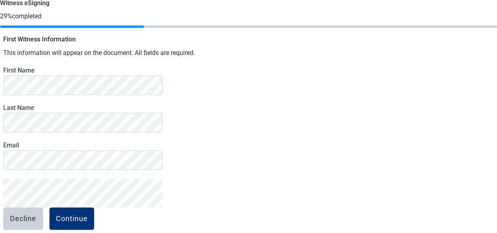
scroll to position [82, 0]
click at [88, 215] on div "Continue" at bounding box center [72, 219] width 32 height 8
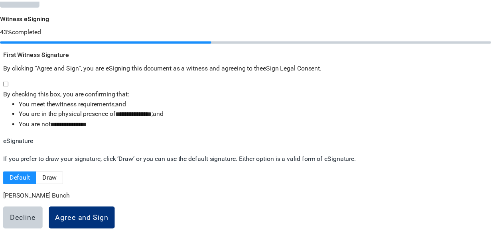
scroll to position [39, 0]
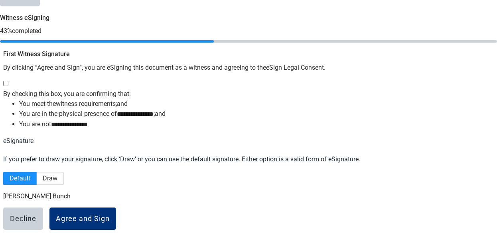
click at [117, 79] on div at bounding box center [246, 84] width 487 height 10
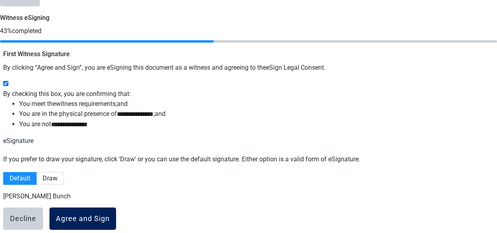
click at [116, 216] on button "Agree and Sign" at bounding box center [82, 219] width 67 height 22
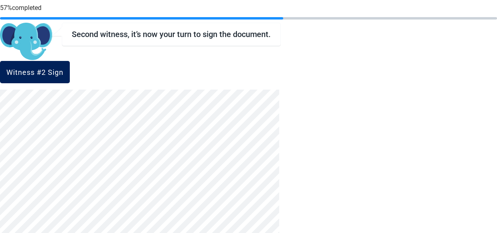
click at [63, 73] on div "Witness #2 Sign" at bounding box center [34, 72] width 57 height 8
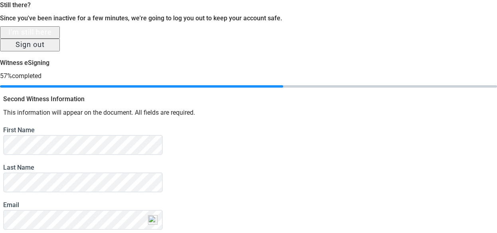
click at [60, 39] on button "I'm still here" at bounding box center [30, 32] width 60 height 12
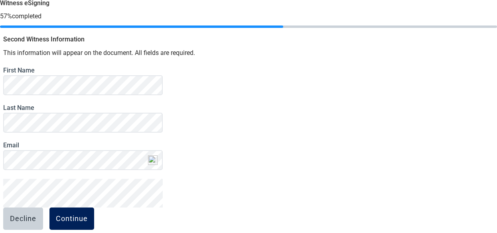
click at [94, 214] on button "Continue" at bounding box center [71, 219] width 45 height 22
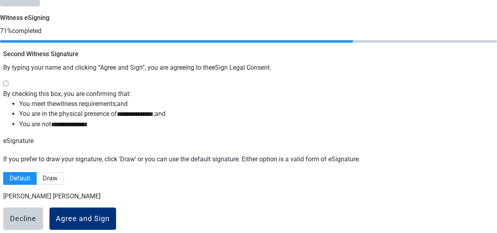
click at [118, 79] on div at bounding box center [246, 84] width 487 height 10
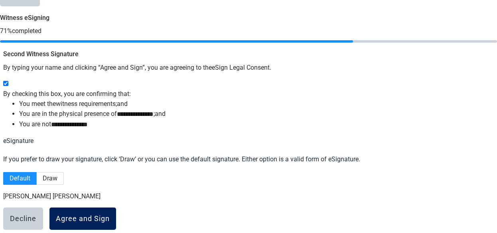
click at [116, 208] on button "Agree and Sign" at bounding box center [82, 219] width 67 height 22
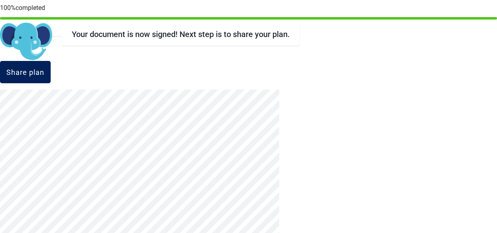
click at [44, 75] on div "Share plan" at bounding box center [25, 72] width 38 height 8
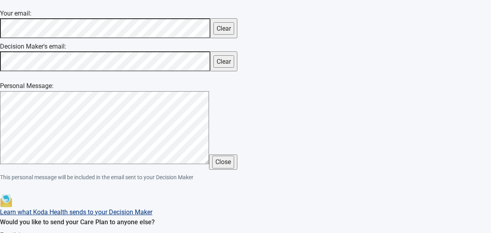
scroll to position [333, 0]
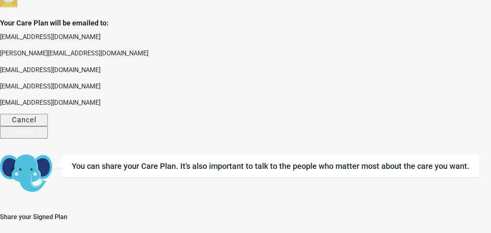
click at [48, 139] on button "Send" at bounding box center [24, 132] width 48 height 12
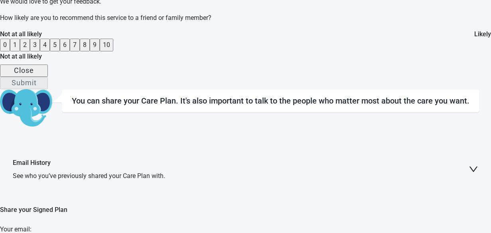
scroll to position [356, 0]
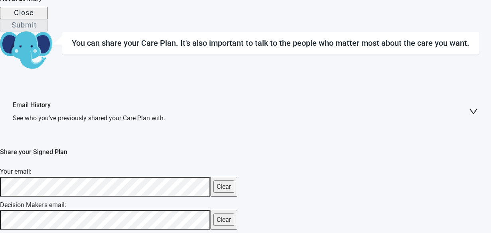
click at [48, 32] on button "Submit" at bounding box center [24, 25] width 48 height 12
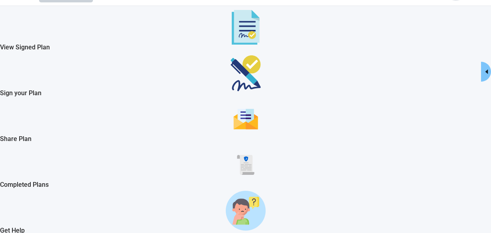
scroll to position [96, 0]
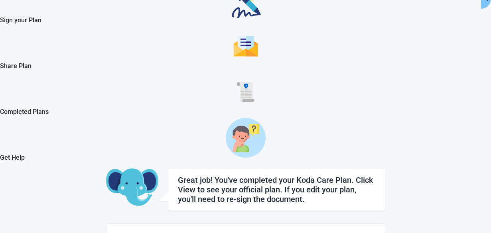
click at [236, 102] on img "Completed Plans" at bounding box center [246, 92] width 20 height 20
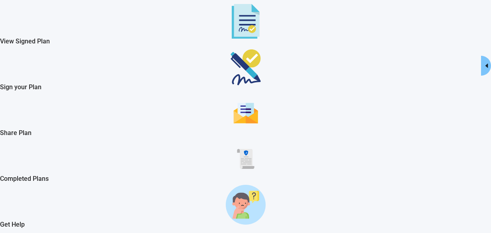
scroll to position [54, 0]
